Goal: Task Accomplishment & Management: Manage account settings

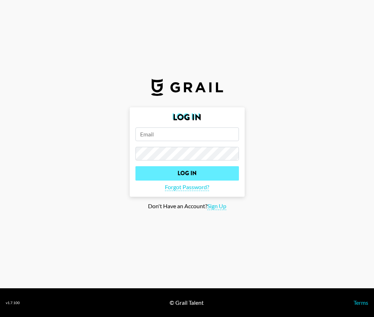
type input "[EMAIL_ADDRESS][DOMAIN_NAME]"
click at [208, 167] on input "Log In" at bounding box center [188, 173] width 104 height 14
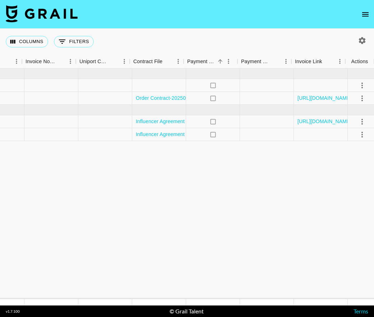
scroll to position [0, 909]
click at [320, 123] on link "[URL][DOMAIN_NAME]" at bounding box center [322, 121] width 54 height 7
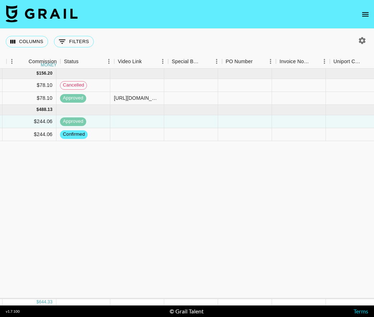
scroll to position [0, 660]
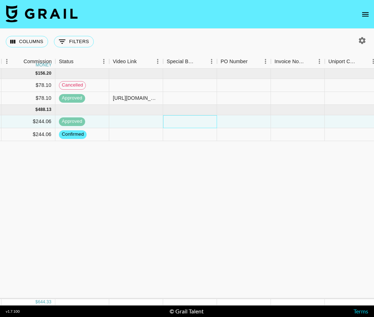
click at [190, 121] on div at bounding box center [190, 121] width 54 height 13
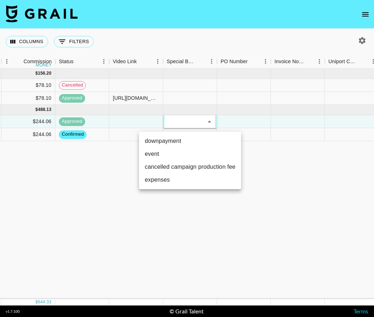
click at [190, 141] on li "downpayment" at bounding box center [190, 141] width 102 height 13
type input "downpayment"
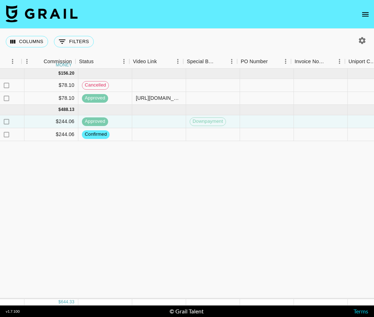
scroll to position [0, 640]
click at [168, 123] on div at bounding box center [156, 121] width 54 height 13
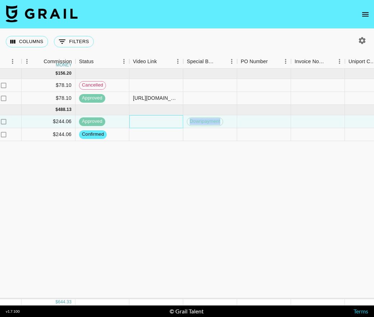
click at [168, 123] on div at bounding box center [156, 121] width 54 height 13
click at [207, 170] on div "[DATE] ( 2 ) $ 1,600.00 $ 156.20 Vm3UJzCldFTeDYVIJnRc reckaSlzKM93zNEda [PERSON…" at bounding box center [1, 184] width 1283 height 231
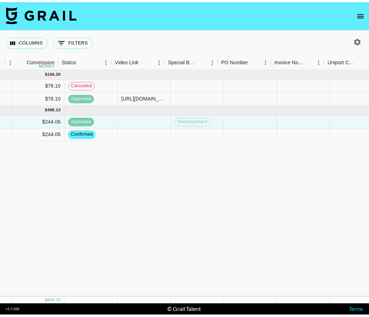
scroll to position [0, 657]
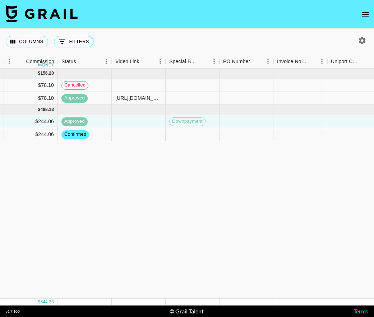
click at [27, 12] on img at bounding box center [42, 13] width 72 height 17
click at [362, 16] on icon "open drawer" at bounding box center [365, 14] width 6 height 4
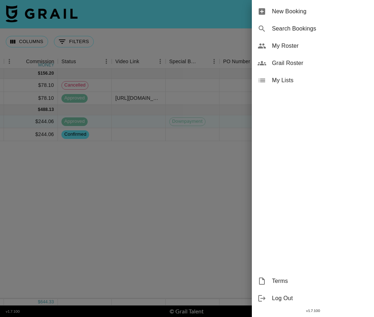
click at [291, 46] on span "My Roster" at bounding box center [320, 46] width 96 height 9
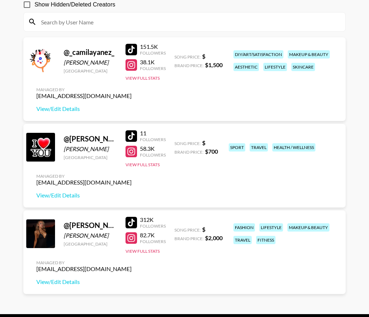
scroll to position [98, 0]
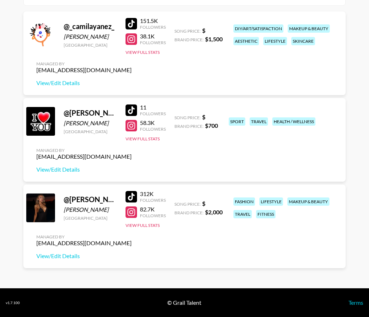
click at [90, 201] on div "@ [PERSON_NAME].jelaca_" at bounding box center [90, 199] width 53 height 9
click at [41, 206] on div at bounding box center [40, 208] width 29 height 29
click at [73, 257] on link "View/Edit Details" at bounding box center [83, 256] width 95 height 7
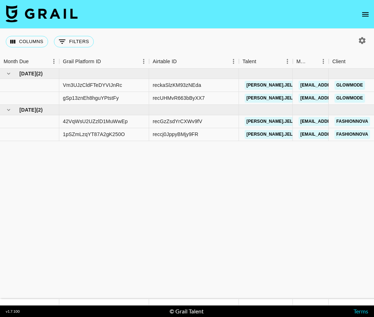
click at [367, 17] on icon "open drawer" at bounding box center [365, 14] width 9 height 9
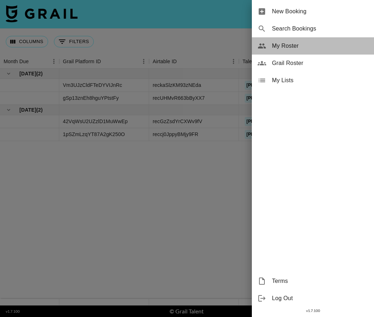
click at [299, 43] on span "My Roster" at bounding box center [320, 46] width 96 height 9
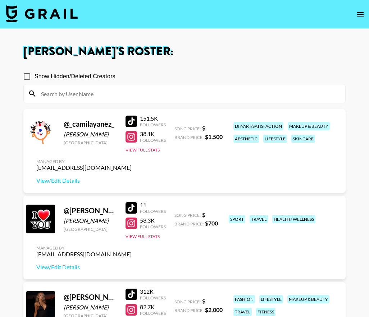
scroll to position [98, 0]
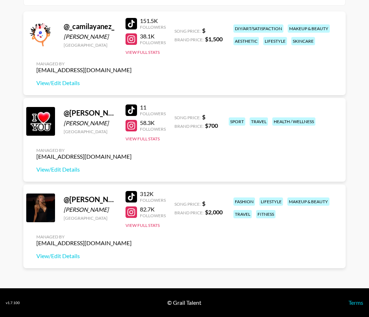
click at [85, 201] on div "@ [PERSON_NAME].jelaca_" at bounding box center [90, 199] width 53 height 9
click at [37, 205] on div at bounding box center [40, 208] width 29 height 29
click at [65, 258] on link "View/Edit Details" at bounding box center [83, 256] width 95 height 7
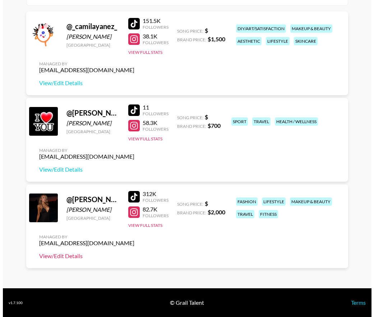
scroll to position [0, 0]
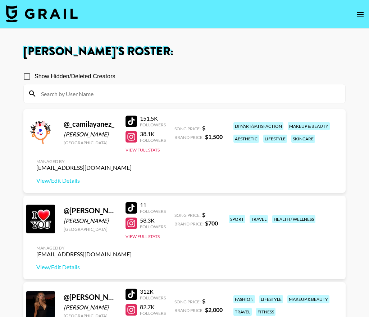
click at [363, 15] on icon "open drawer" at bounding box center [360, 14] width 9 height 9
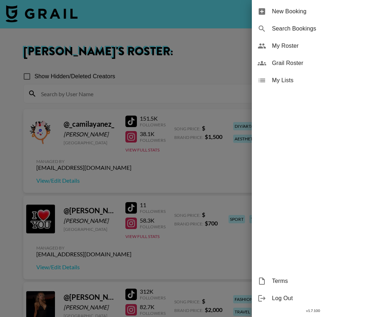
click at [299, 83] on span "My Lists" at bounding box center [320, 80] width 96 height 9
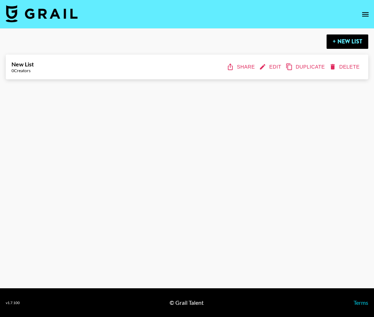
click at [357, 11] on nav at bounding box center [187, 14] width 374 height 29
click at [367, 11] on icon "open drawer" at bounding box center [365, 14] width 9 height 9
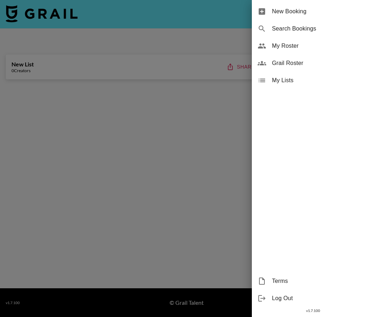
click at [311, 64] on span "Grail Roster" at bounding box center [320, 63] width 96 height 9
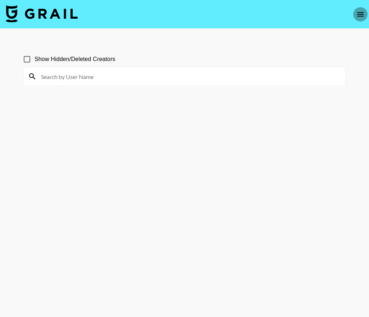
click at [364, 14] on button "open drawer" at bounding box center [360, 14] width 14 height 14
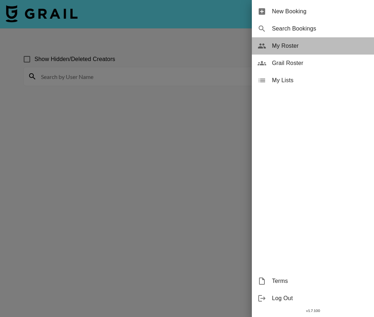
click at [306, 45] on span "My Roster" at bounding box center [320, 46] width 96 height 9
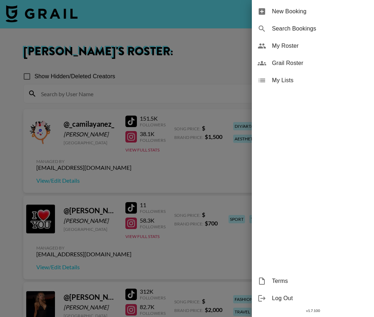
click at [41, 10] on div at bounding box center [187, 158] width 374 height 317
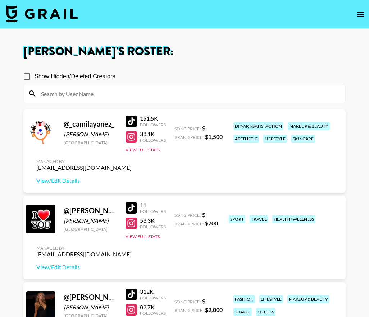
click at [41, 10] on img at bounding box center [42, 13] width 72 height 17
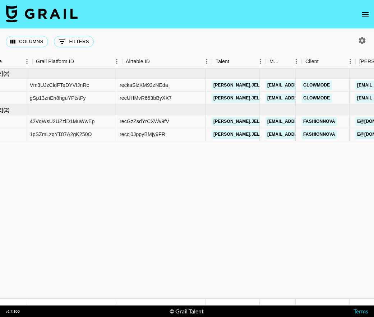
scroll to position [0, 26]
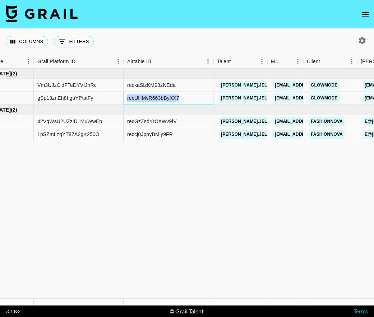
drag, startPoint x: 182, startPoint y: 98, endPoint x: 128, endPoint y: 99, distance: 54.3
click at [128, 99] on div "recUHMvR663bByXX7" at bounding box center [169, 98] width 90 height 13
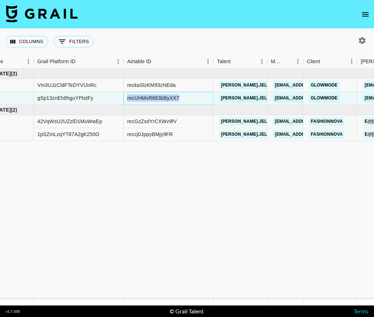
copy div "recUHMvR663bByXX7"
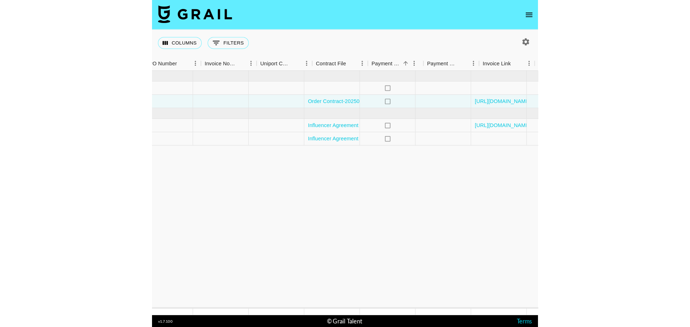
scroll to position [0, 909]
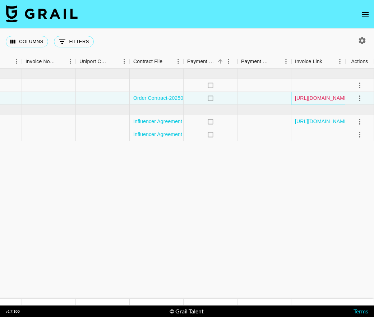
click at [334, 97] on link "[URL][DOMAIN_NAME]" at bounding box center [322, 98] width 54 height 7
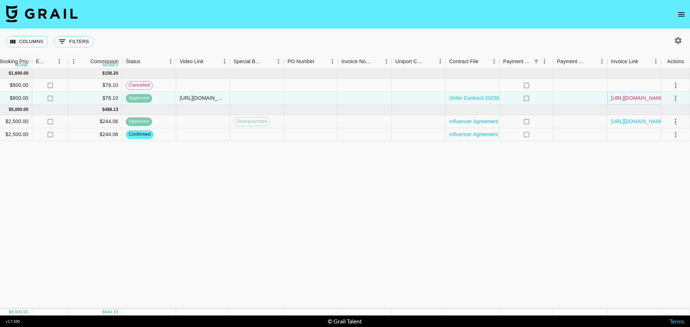
scroll to position [0, 593]
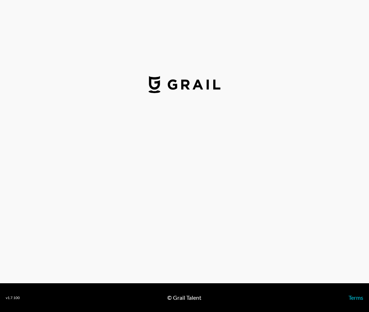
select select "USD"
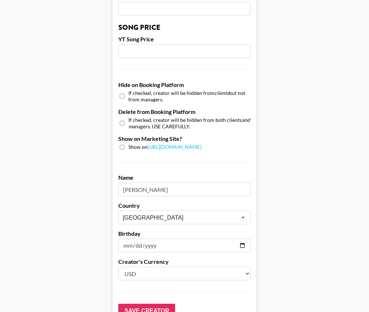
scroll to position [663, 0]
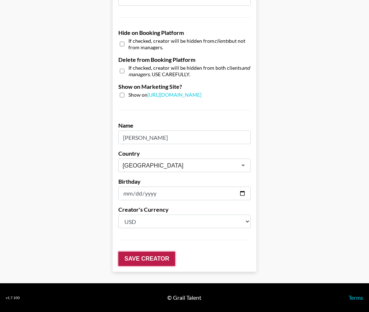
click at [166, 261] on input "Save Creator" at bounding box center [146, 259] width 57 height 14
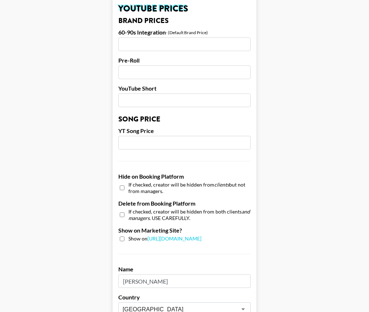
scroll to position [327, 0]
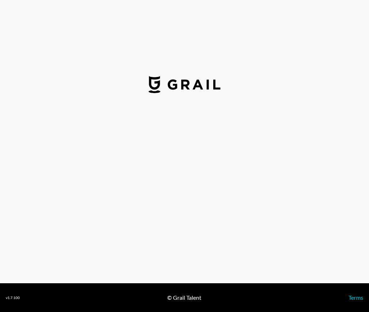
select select "USD"
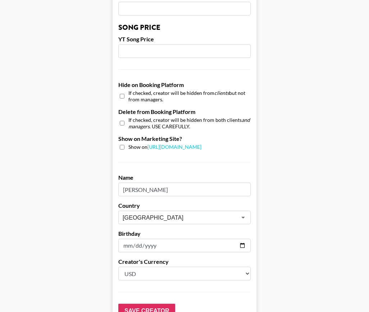
scroll to position [663, 0]
